Goal: Task Accomplishment & Management: Manage account settings

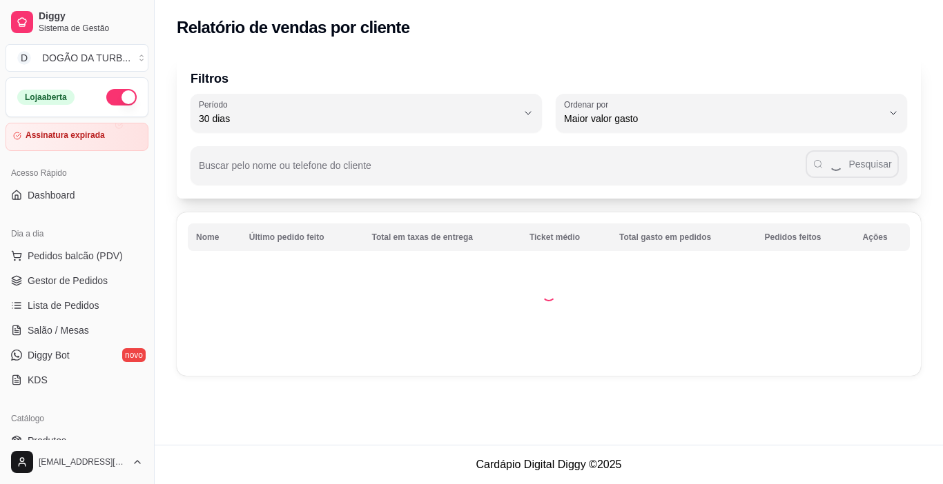
select select "30"
select select "HIGHEST_TOTAL_SPENT_WITH_ORDERS"
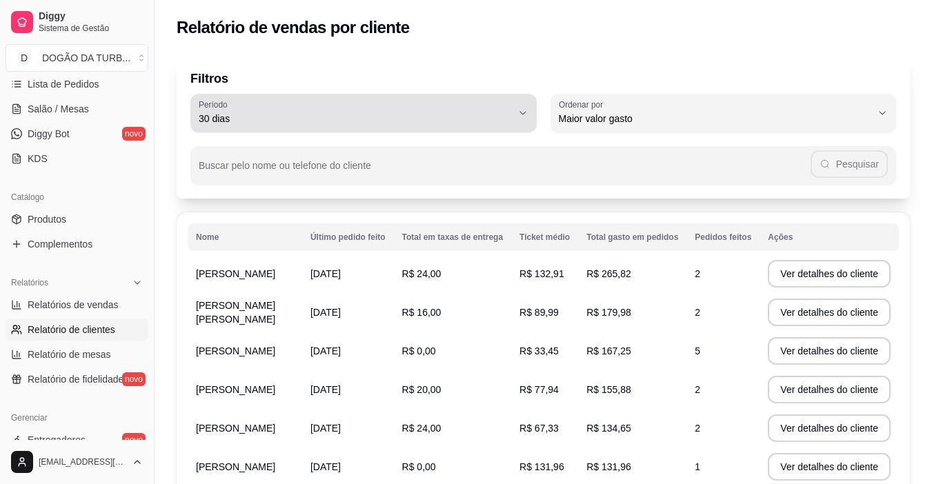
click at [524, 110] on icon "button" at bounding box center [523, 113] width 11 height 11
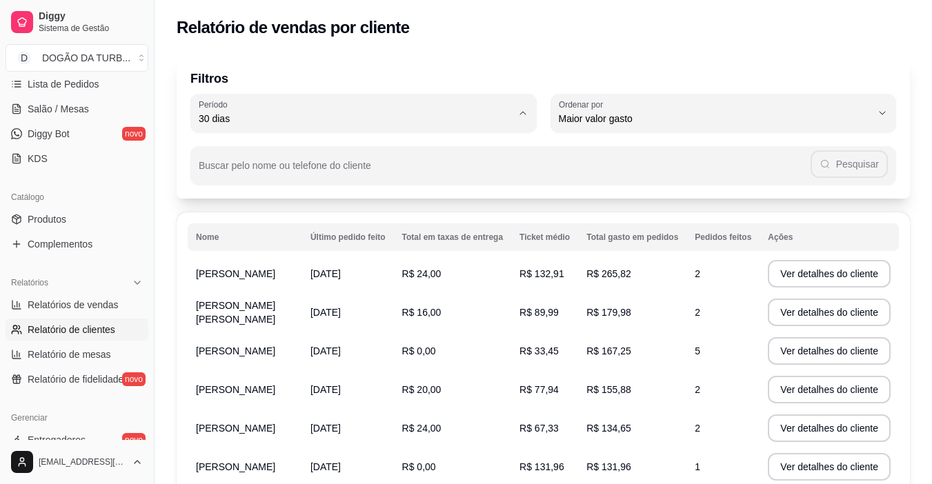
click at [260, 148] on span "Hoje" at bounding box center [357, 151] width 298 height 13
type input "0"
select select "0"
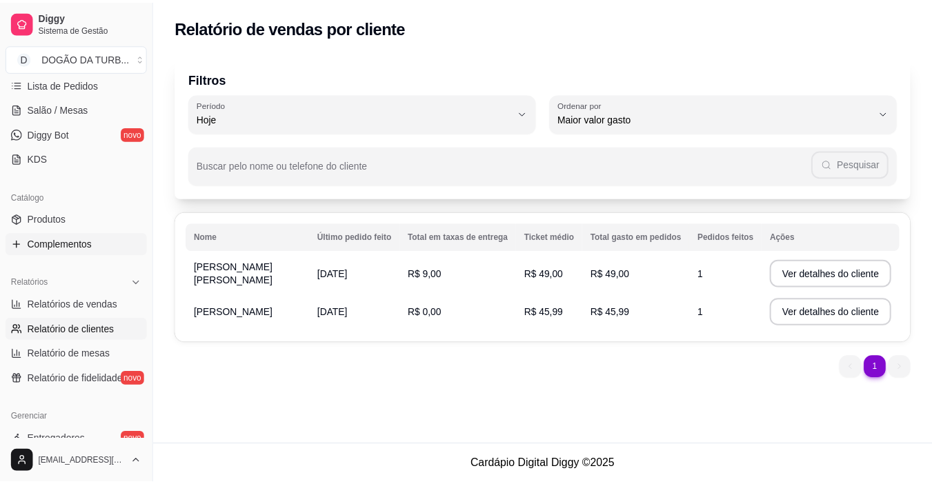
scroll to position [84, 0]
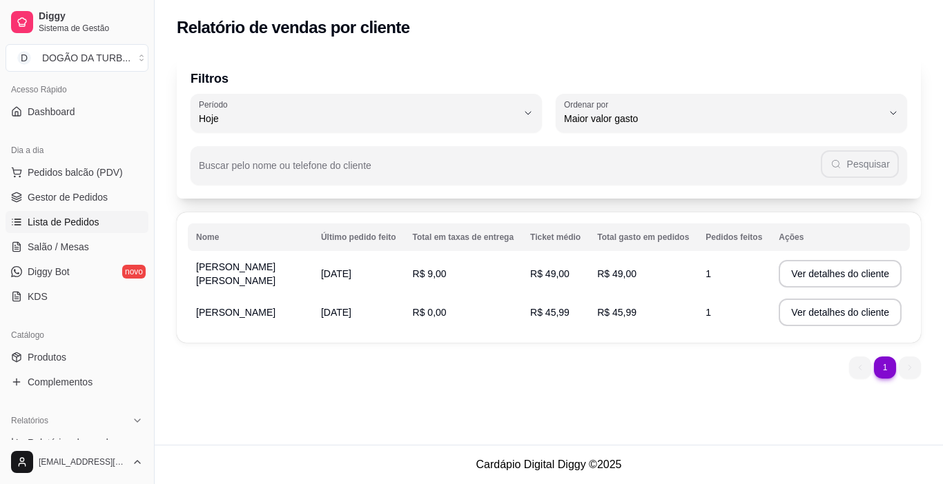
click at [90, 224] on span "Lista de Pedidos" at bounding box center [64, 222] width 72 height 14
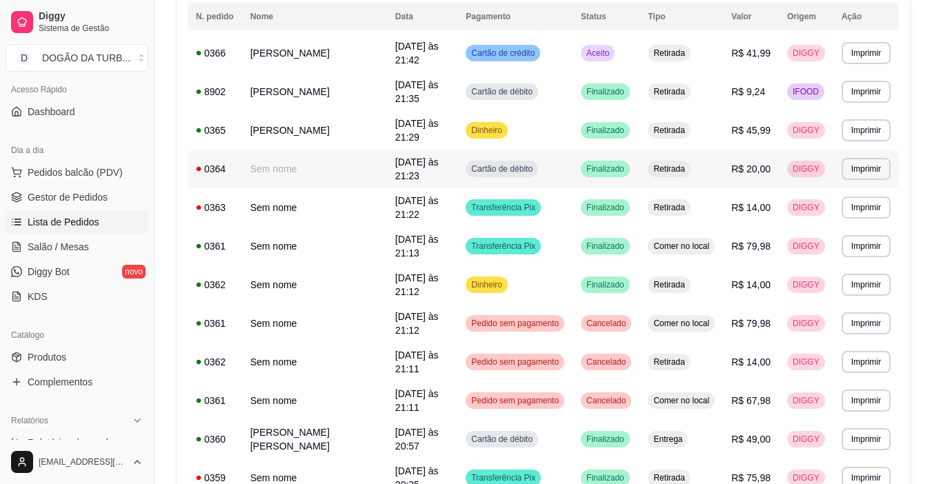
scroll to position [97, 0]
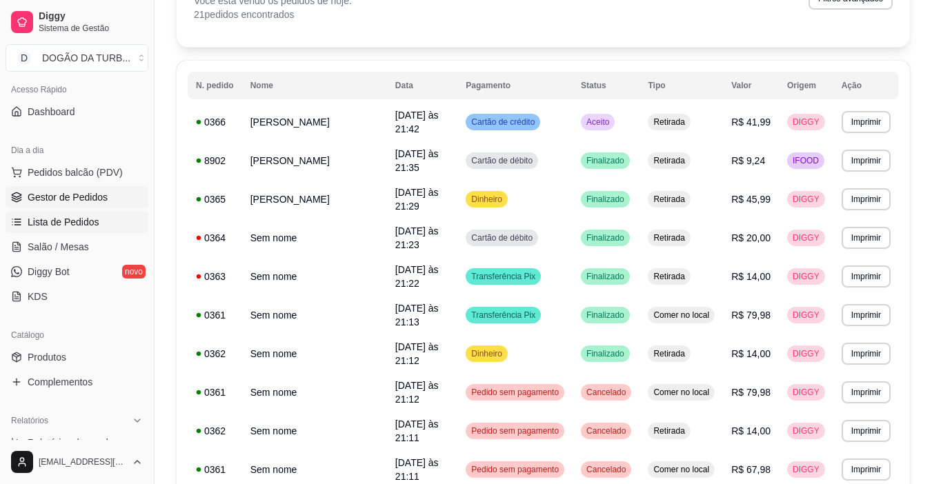
click at [108, 193] on link "Gestor de Pedidos" at bounding box center [77, 197] width 143 height 22
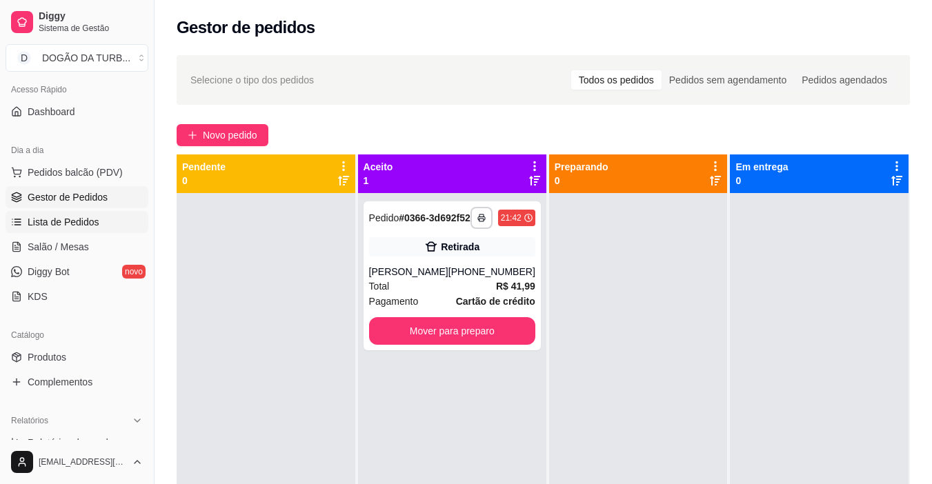
click at [68, 221] on span "Lista de Pedidos" at bounding box center [64, 222] width 72 height 14
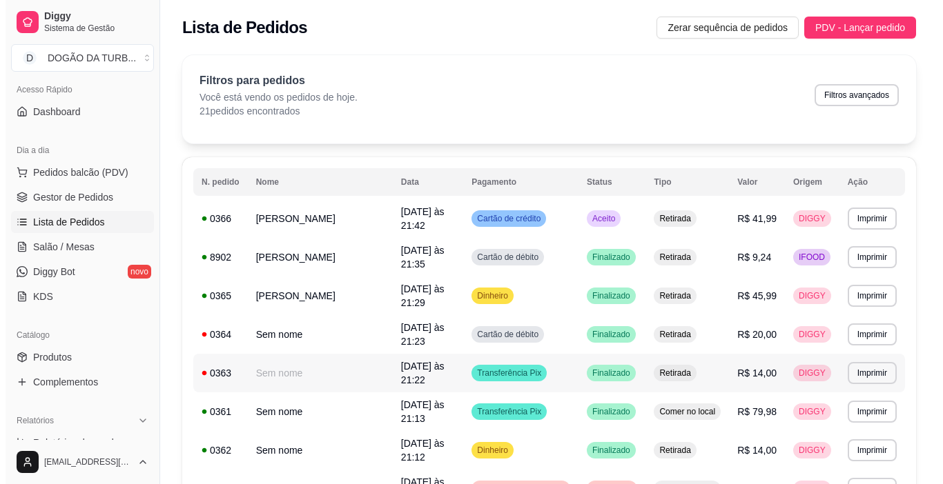
scroll to position [69, 0]
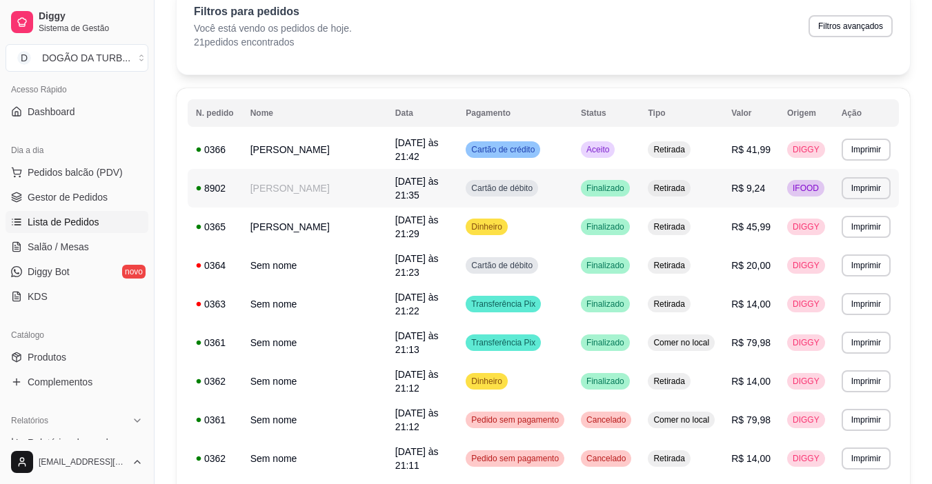
click at [395, 183] on span "[DATE] às 21:35" at bounding box center [416, 188] width 43 height 25
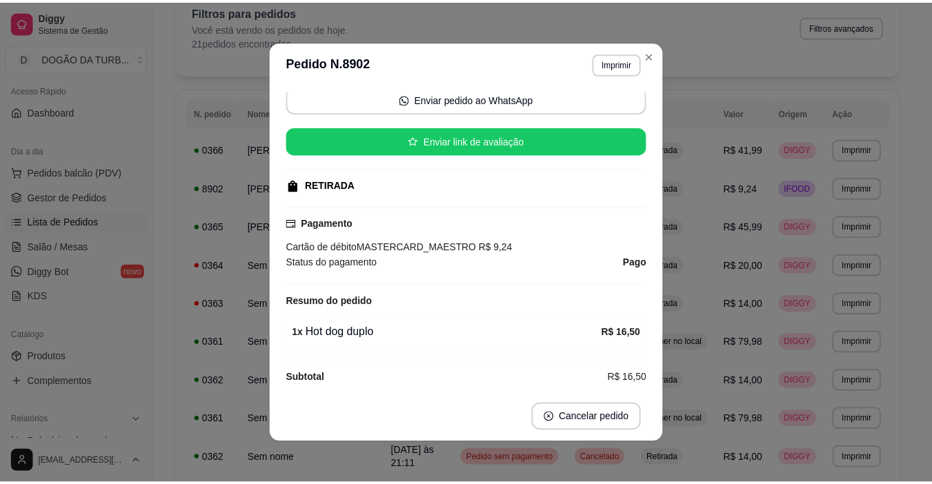
scroll to position [207, 0]
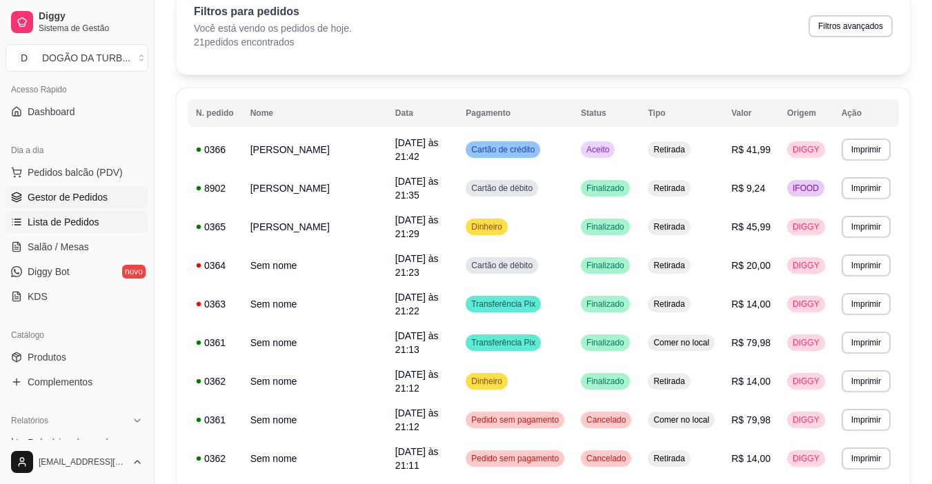
click at [79, 191] on span "Gestor de Pedidos" at bounding box center [68, 197] width 80 height 14
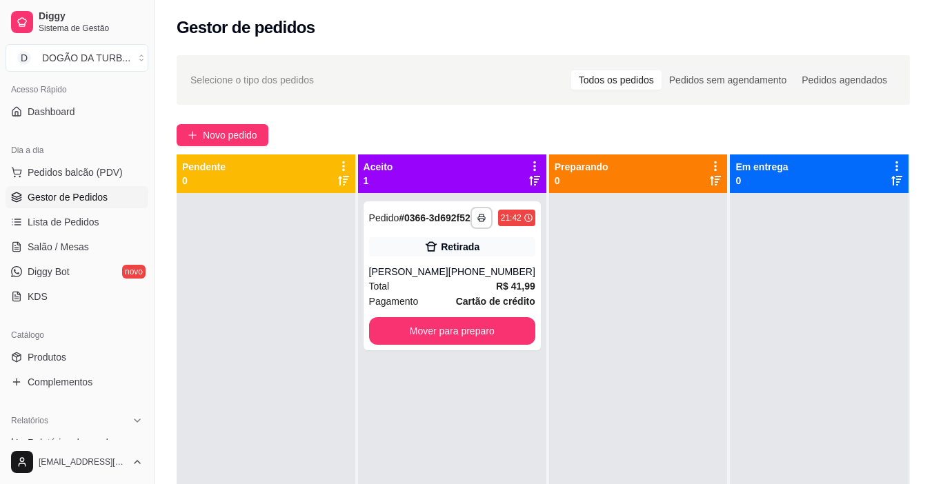
click at [603, 277] on div at bounding box center [638, 435] width 179 height 484
click at [132, 55] on button "D DOGÃO DA TURB ..." at bounding box center [77, 58] width 143 height 28
click at [162, 77] on div "**********" at bounding box center [544, 351] width 778 height 609
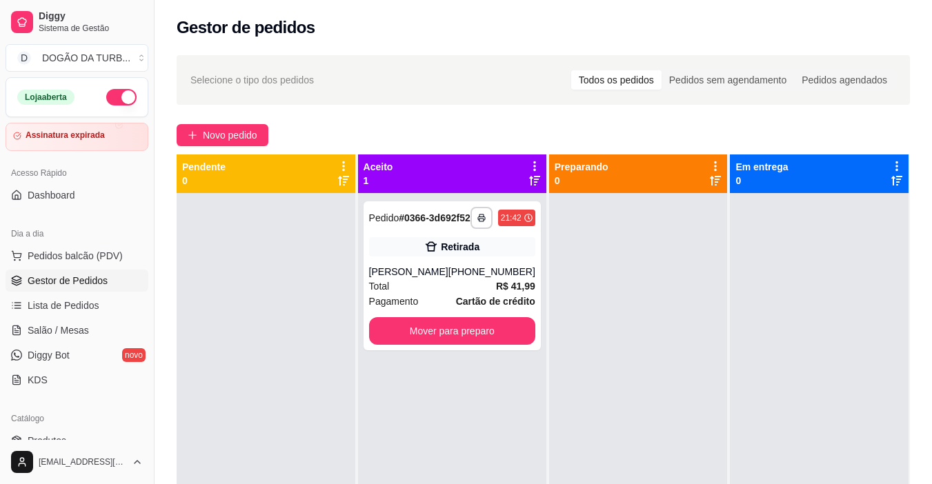
click at [110, 104] on button "button" at bounding box center [121, 97] width 30 height 17
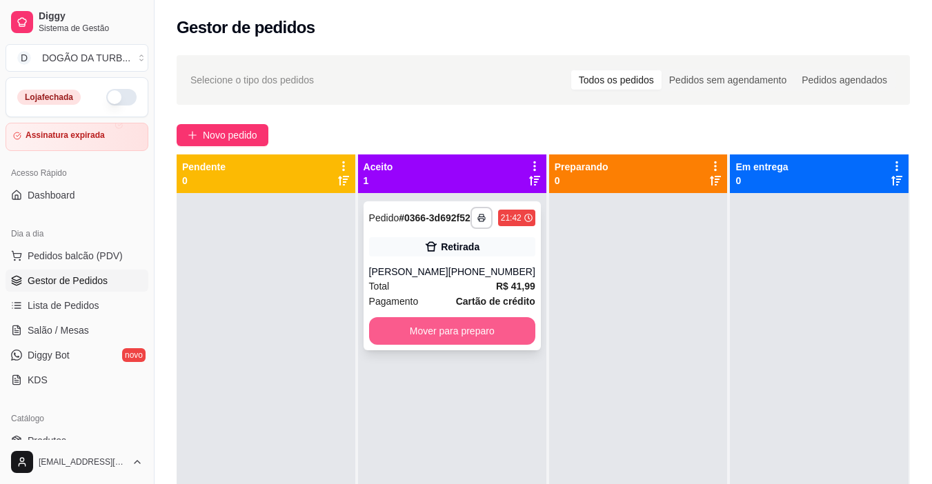
click at [431, 331] on button "Mover para preparo" at bounding box center [452, 331] width 166 height 28
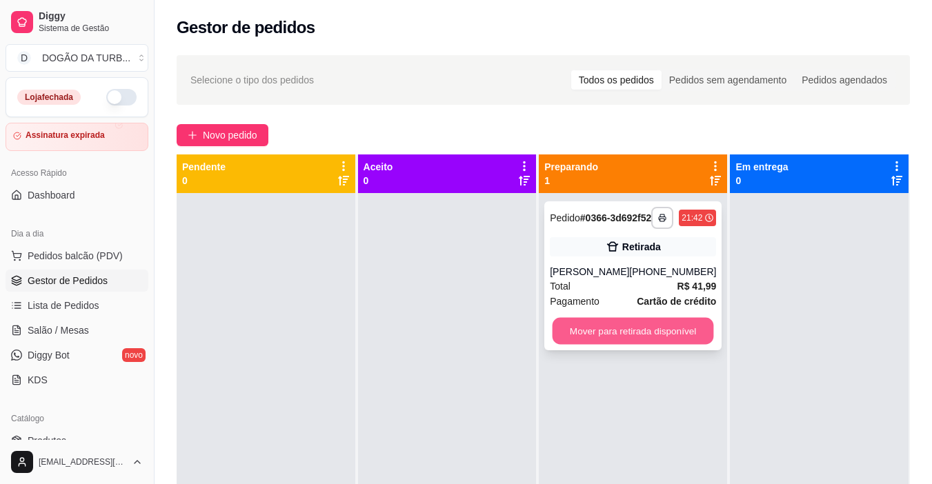
click at [596, 339] on button "Mover para retirada disponível" at bounding box center [633, 331] width 161 height 27
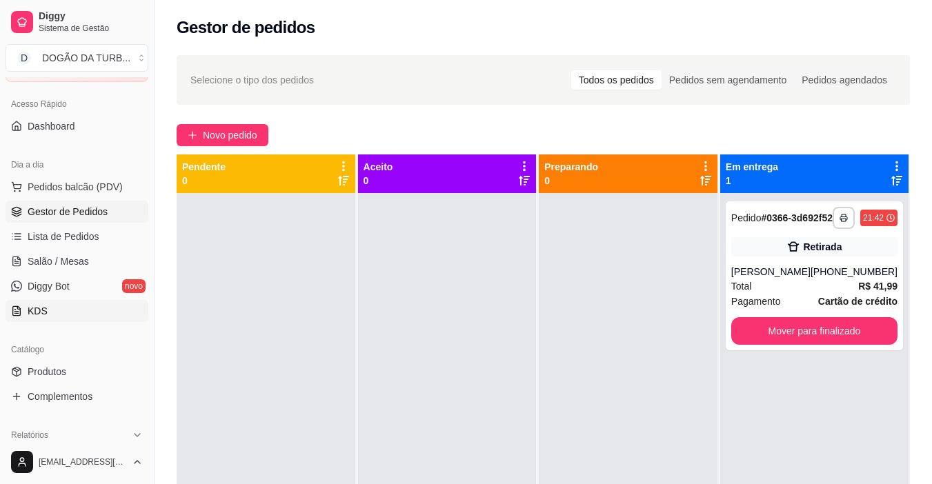
scroll to position [207, 0]
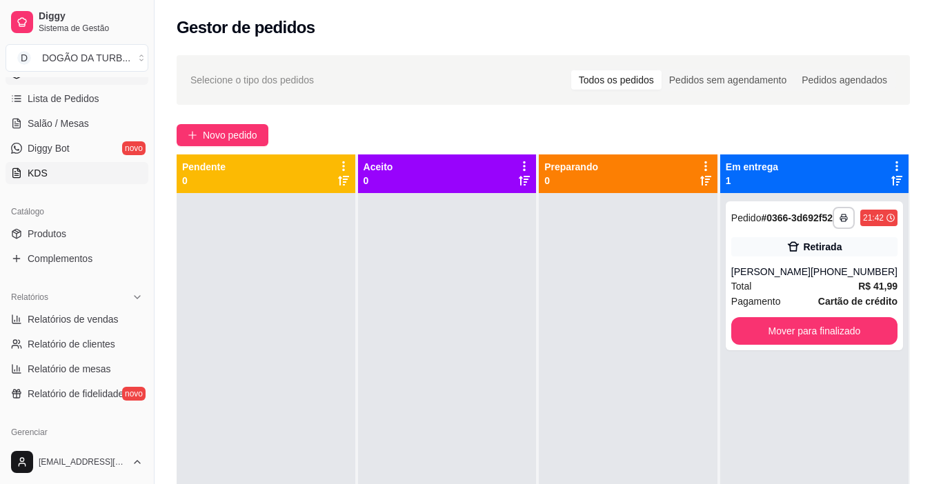
click at [77, 318] on span "Relatórios de vendas" at bounding box center [73, 320] width 91 height 14
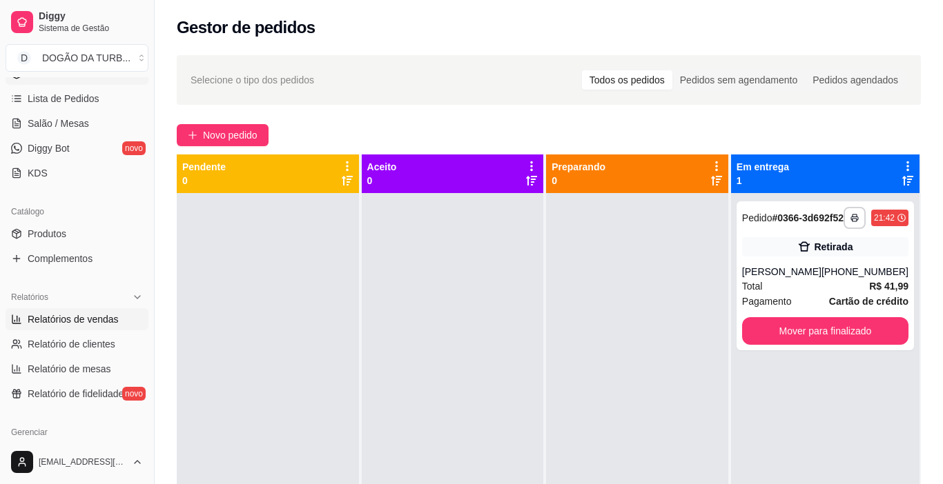
select select "ALL"
select select "0"
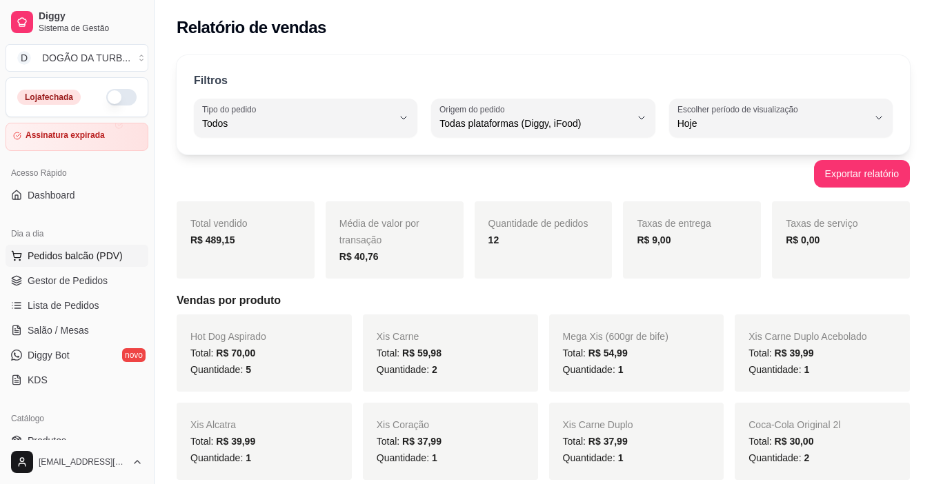
click at [74, 260] on span "Pedidos balcão (PDV)" at bounding box center [75, 256] width 95 height 14
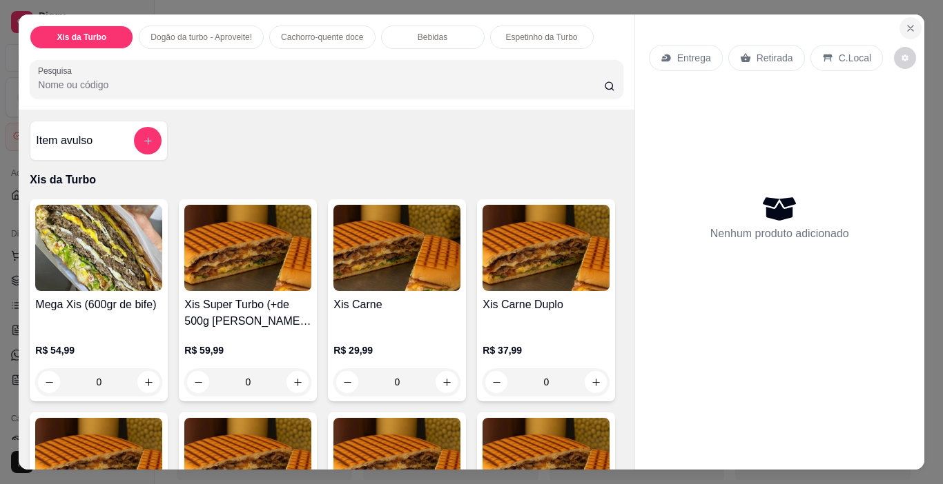
click at [899, 21] on button "Close" at bounding box center [910, 28] width 22 height 22
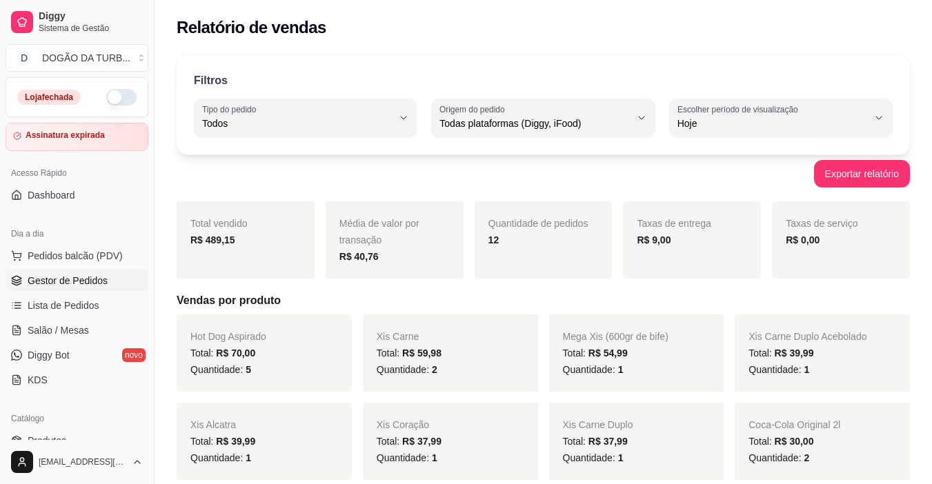
click at [53, 286] on span "Gestor de Pedidos" at bounding box center [68, 281] width 80 height 14
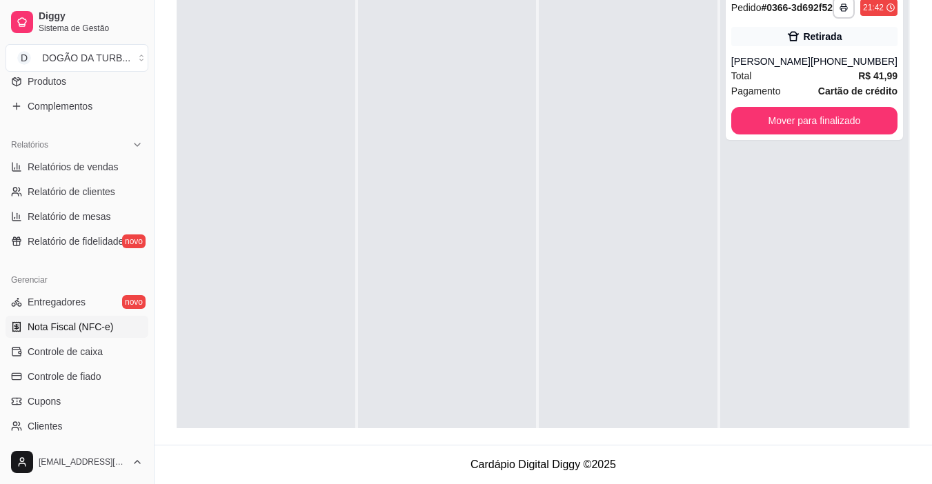
scroll to position [291, 0]
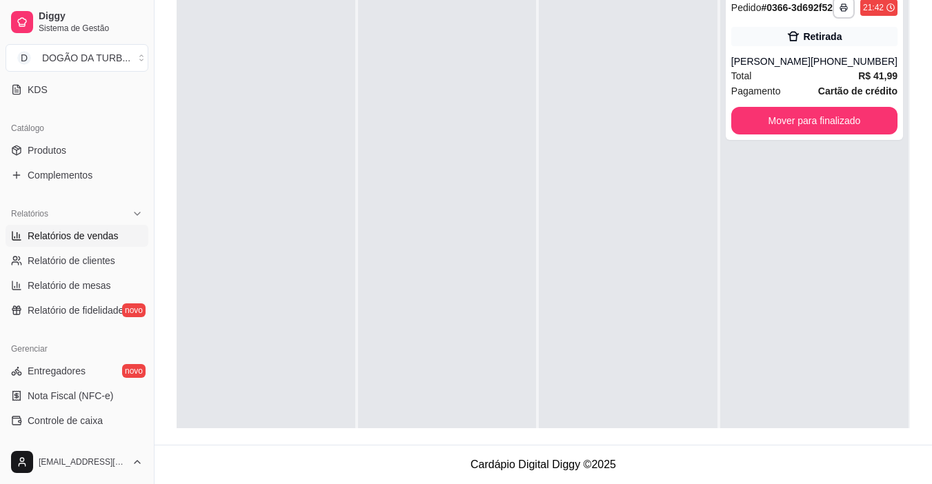
click at [96, 244] on link "Relatórios de vendas" at bounding box center [77, 236] width 143 height 22
select select "ALL"
select select "0"
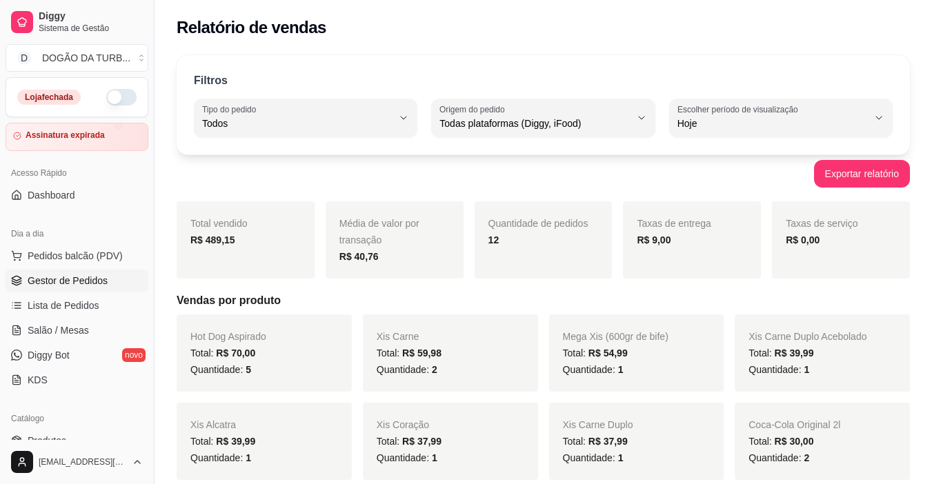
click at [52, 279] on span "Gestor de Pedidos" at bounding box center [68, 281] width 80 height 14
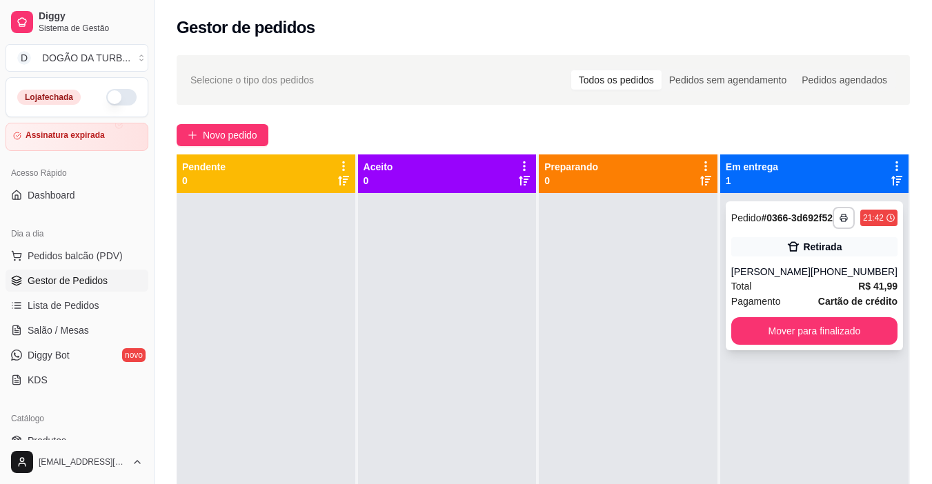
click at [779, 278] on div "[PERSON_NAME]" at bounding box center [771, 272] width 79 height 14
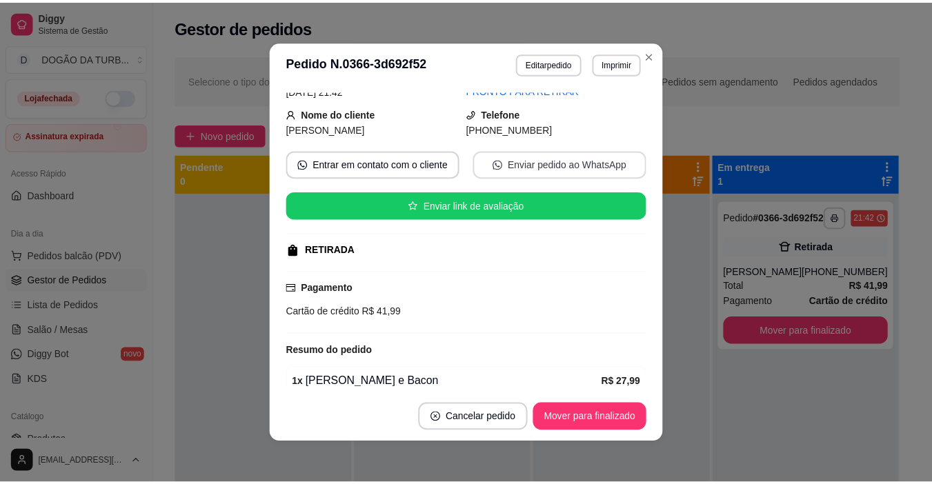
scroll to position [190, 0]
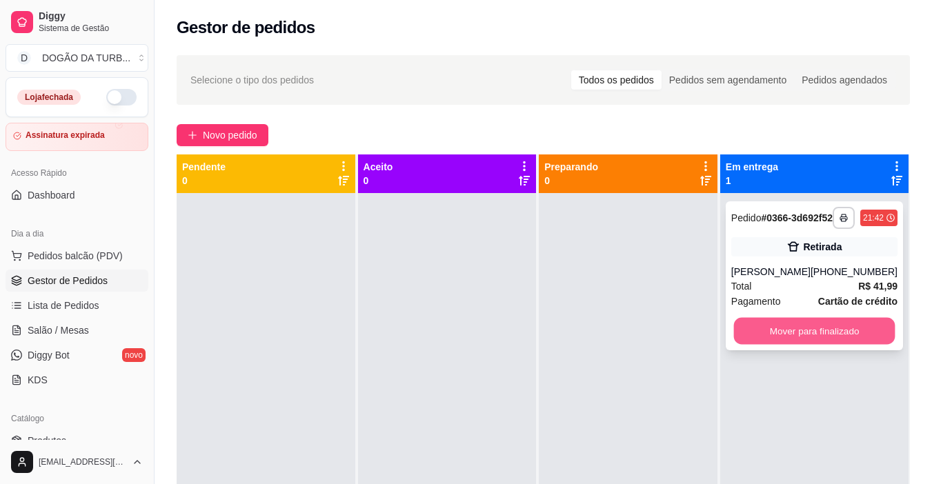
click at [763, 341] on button "Mover para finalizado" at bounding box center [814, 331] width 161 height 27
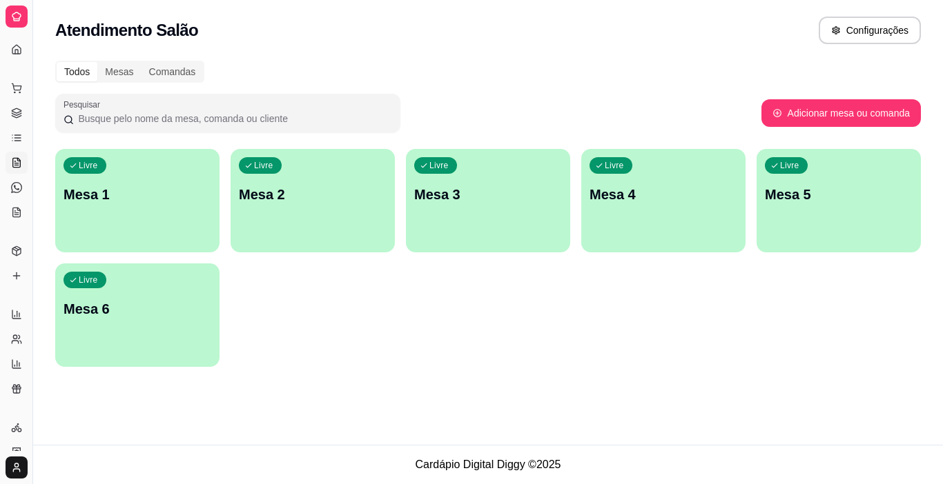
click at [13, 219] on div "Catálogo" at bounding box center [16, 229] width 21 height 22
click at [12, 315] on icon at bounding box center [16, 315] width 8 height 8
select select "ALL"
select select "0"
